Goal: Navigation & Orientation: Find specific page/section

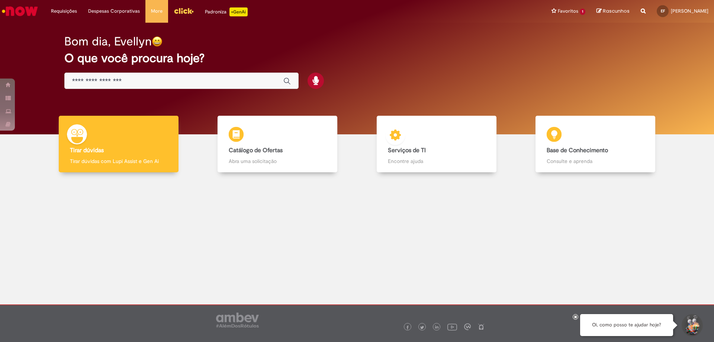
click at [416, 157] on p "Encontre ajuda" at bounding box center [436, 160] width 97 height 7
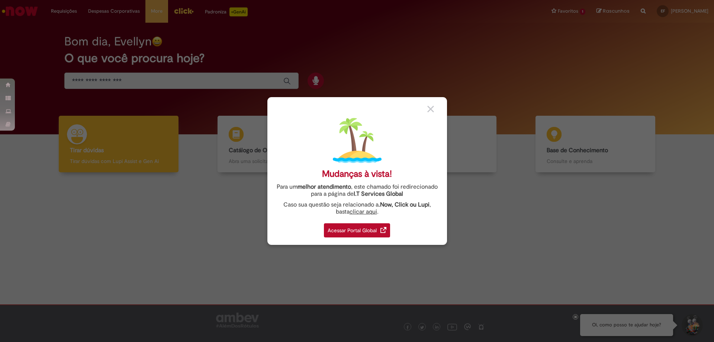
click at [367, 223] on div "Acessar Portal Global" at bounding box center [357, 230] width 66 height 14
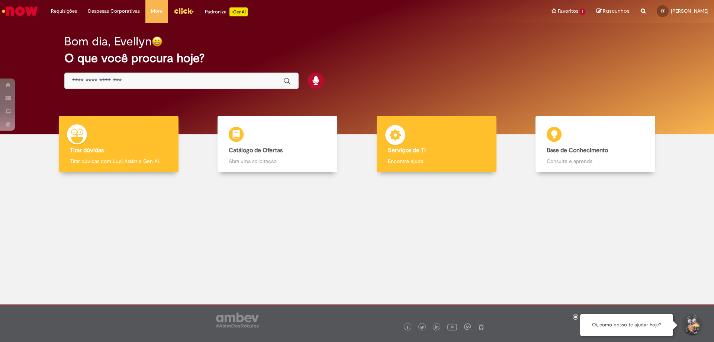
click at [405, 136] on img at bounding box center [395, 136] width 22 height 22
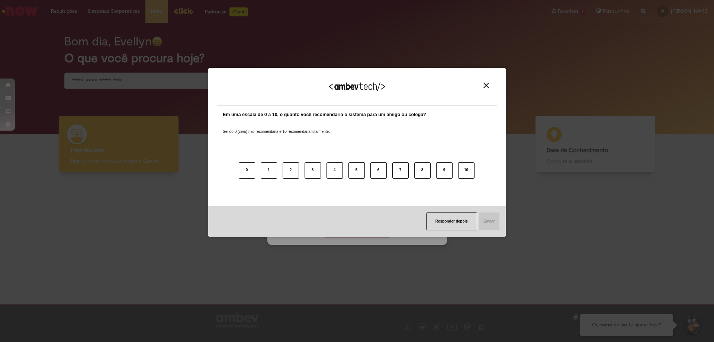
click at [337, 227] on div "Responder depois Enviar" at bounding box center [356, 221] width 297 height 31
click at [489, 82] on div "Agradecemos seu feedback!" at bounding box center [357, 91] width 280 height 29
click at [445, 205] on div "Em uma escala de 0 a 10, o quanto você recomendaria o sistema para um amigo ou …" at bounding box center [357, 156] width 280 height 100
click at [432, 219] on button "Responder depois" at bounding box center [451, 221] width 51 height 18
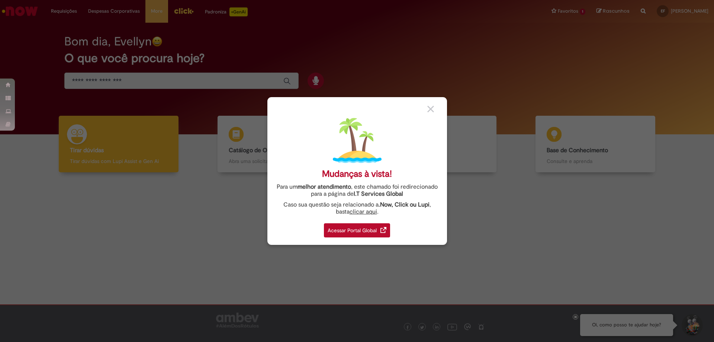
click at [355, 226] on div "Acessar Portal Global" at bounding box center [357, 230] width 66 height 14
